Goal: Navigation & Orientation: Understand site structure

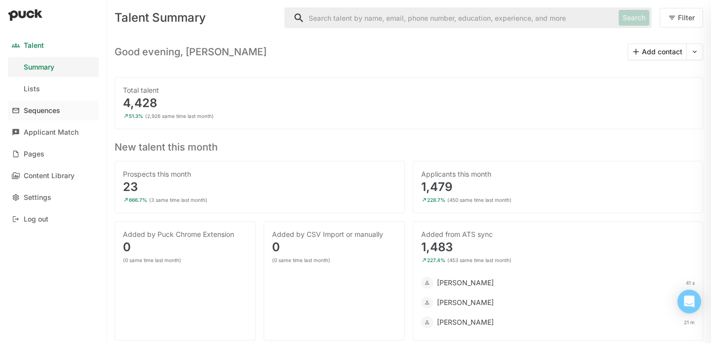
click at [52, 110] on div "Sequences" at bounding box center [42, 111] width 37 height 8
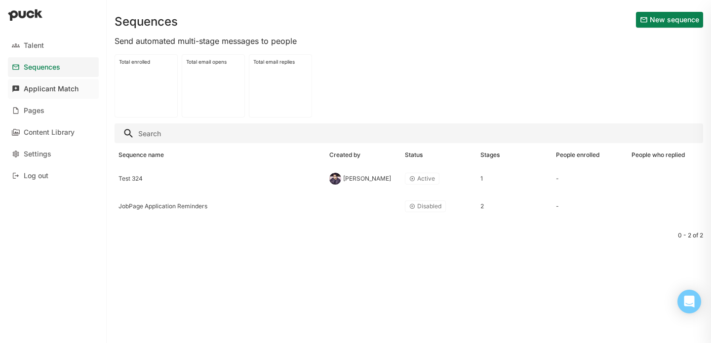
click at [58, 89] on div "Applicant Match" at bounding box center [51, 89] width 55 height 8
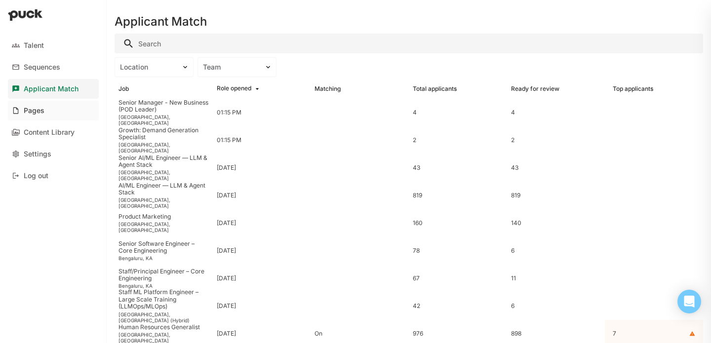
click at [52, 108] on link "Pages" at bounding box center [53, 111] width 91 height 20
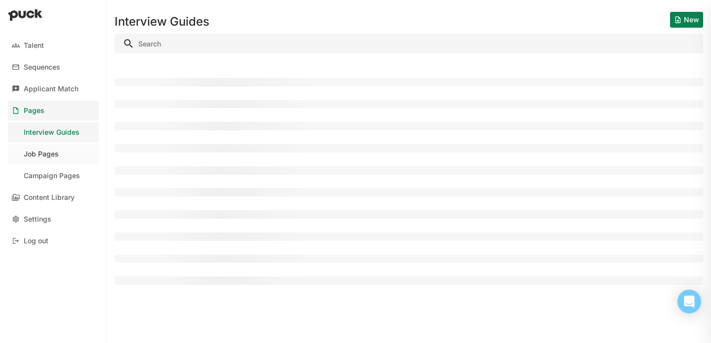
click at [48, 153] on div "Job Pages" at bounding box center [41, 154] width 35 height 8
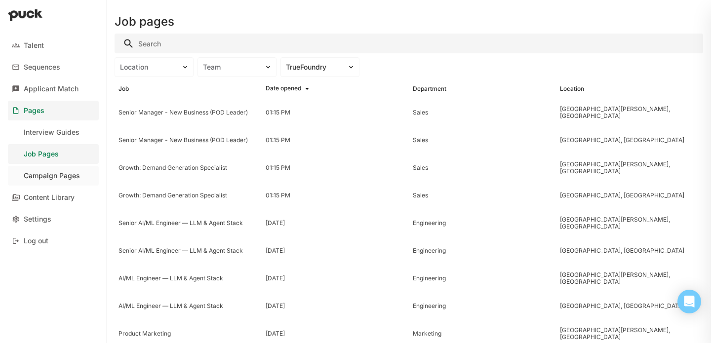
click at [49, 173] on div "Campaign Pages" at bounding box center [52, 176] width 56 height 8
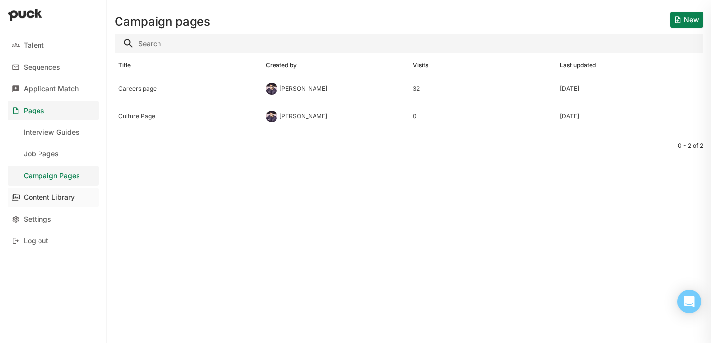
click at [55, 197] on div "Content Library" at bounding box center [49, 198] width 51 height 8
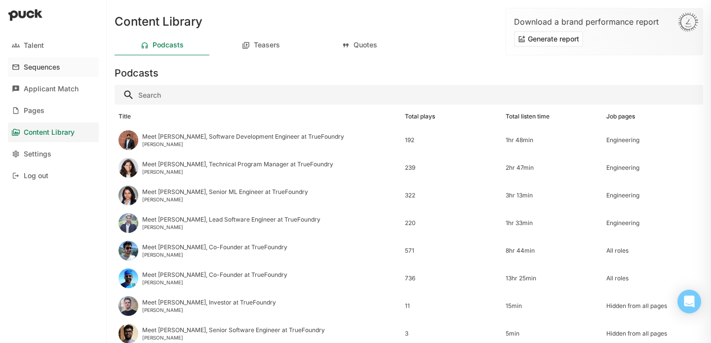
click at [57, 76] on link "Sequences" at bounding box center [53, 67] width 91 height 20
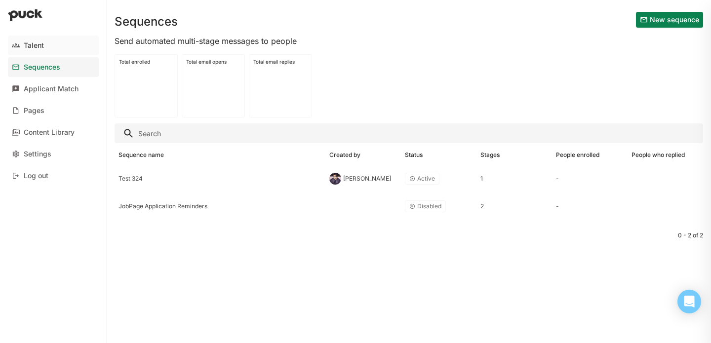
click at [48, 51] on link "Talent" at bounding box center [53, 46] width 91 height 20
